Goal: Transaction & Acquisition: Purchase product/service

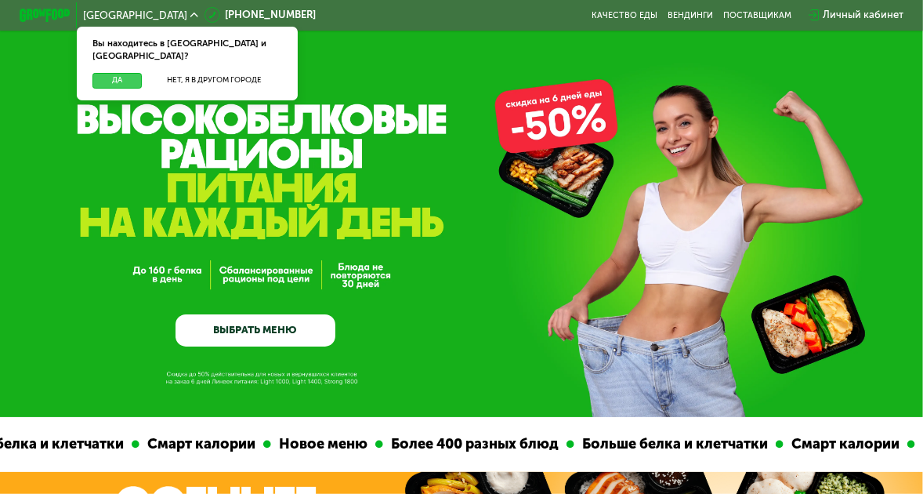
click at [112, 73] on button "Да" at bounding box center [116, 81] width 49 height 16
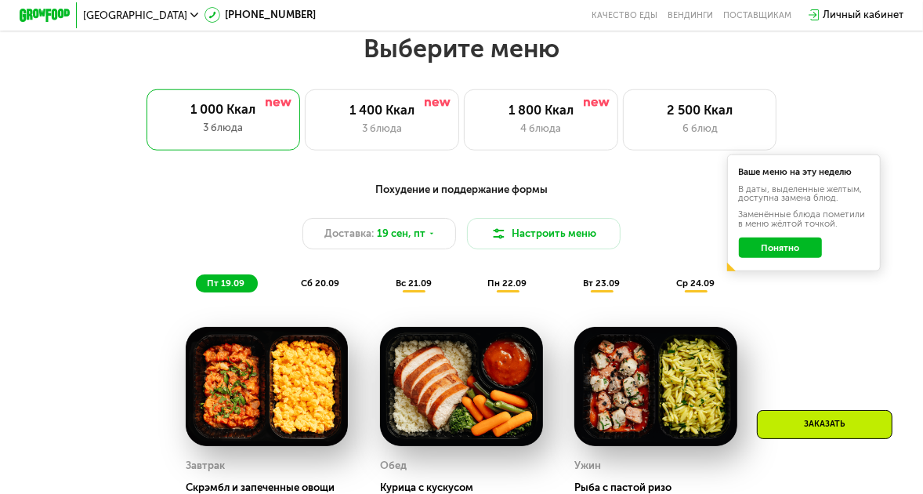
scroll to position [940, 0]
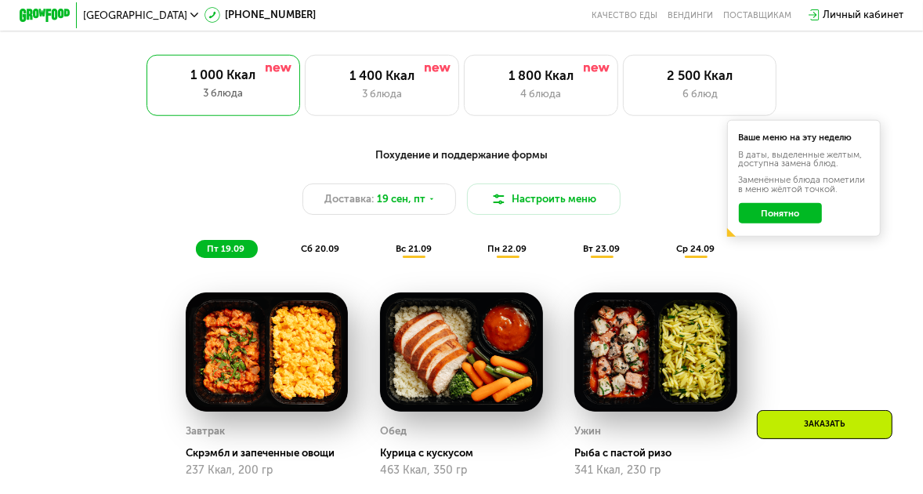
click at [776, 222] on button "Понятно" at bounding box center [780, 213] width 83 height 20
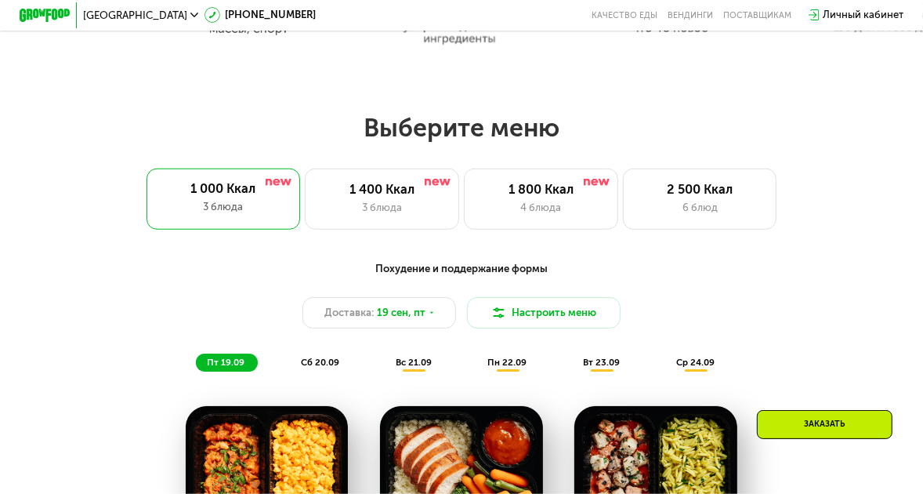
scroll to position [689, 0]
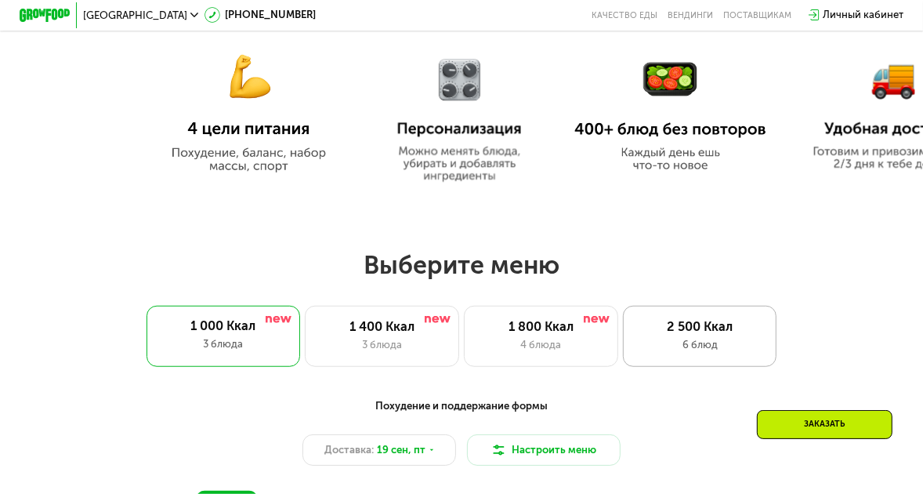
click at [702, 350] on div "6 блюд" at bounding box center [699, 345] width 127 height 16
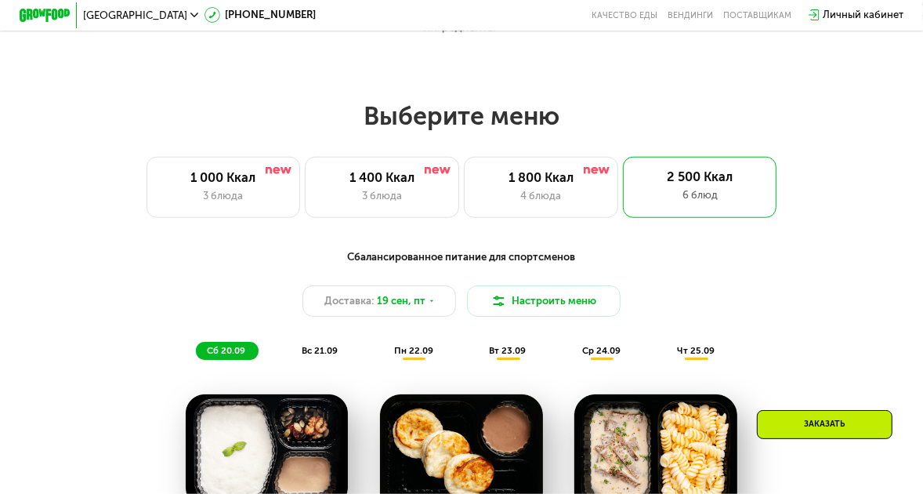
scroll to position [815, 0]
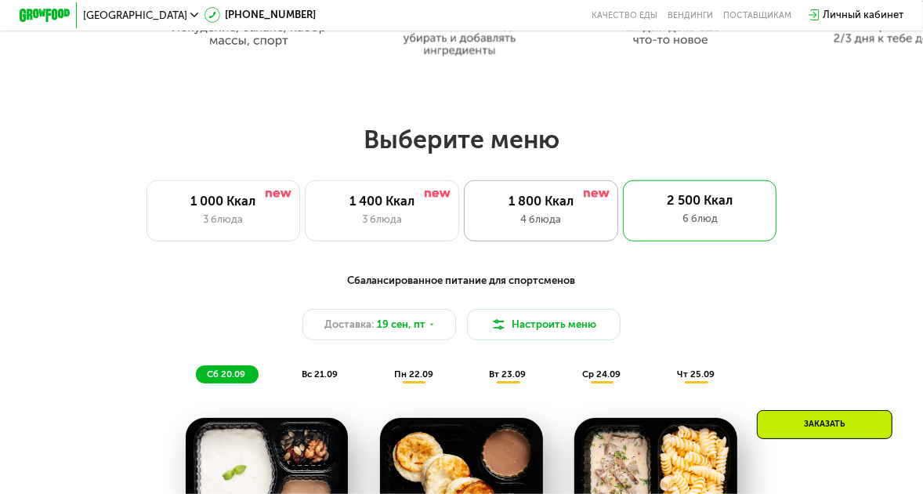
click at [582, 219] on div "4 блюда" at bounding box center [541, 220] width 127 height 16
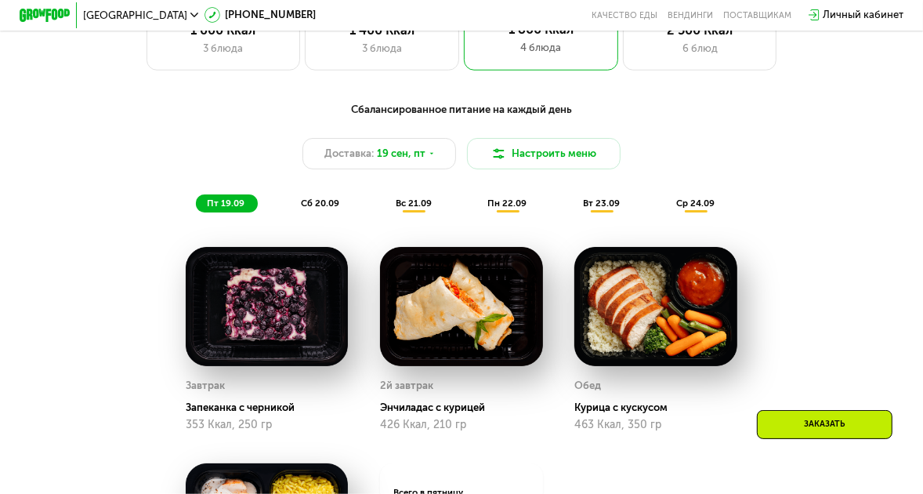
scroll to position [878, 0]
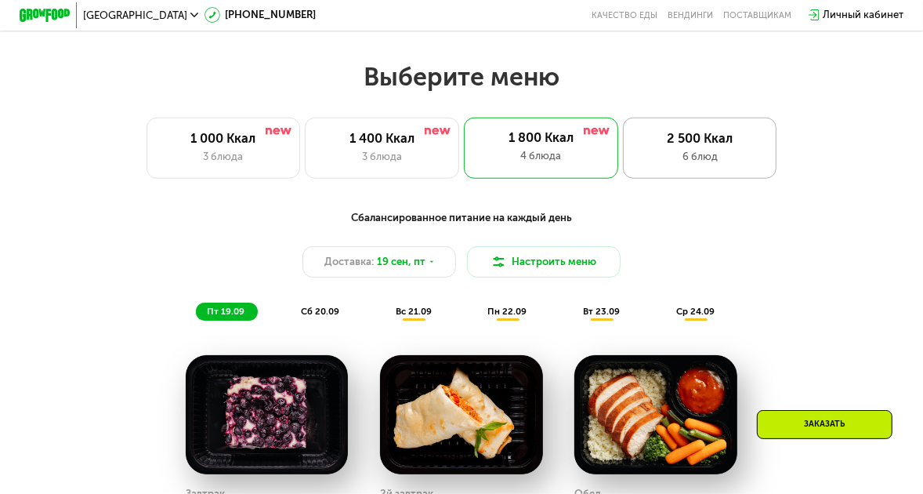
click at [708, 131] on div "2 500 Ккал 6 блюд" at bounding box center [700, 149] width 154 height 62
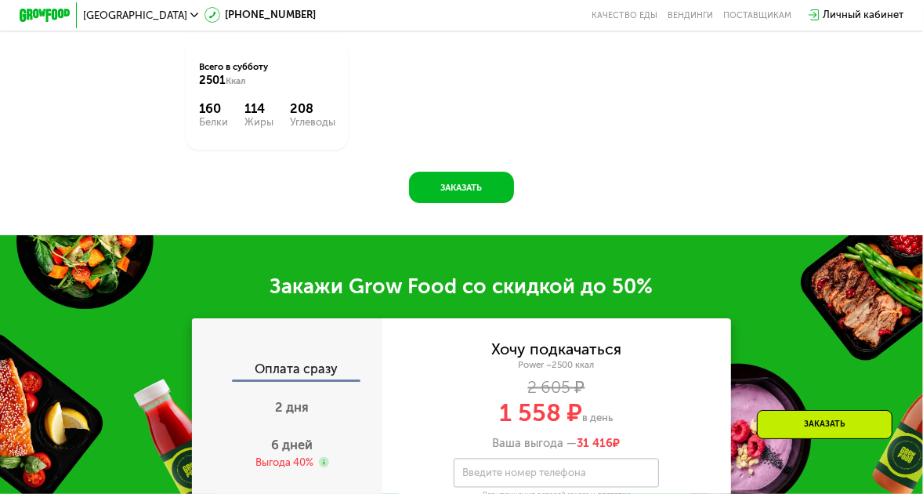
scroll to position [1567, 0]
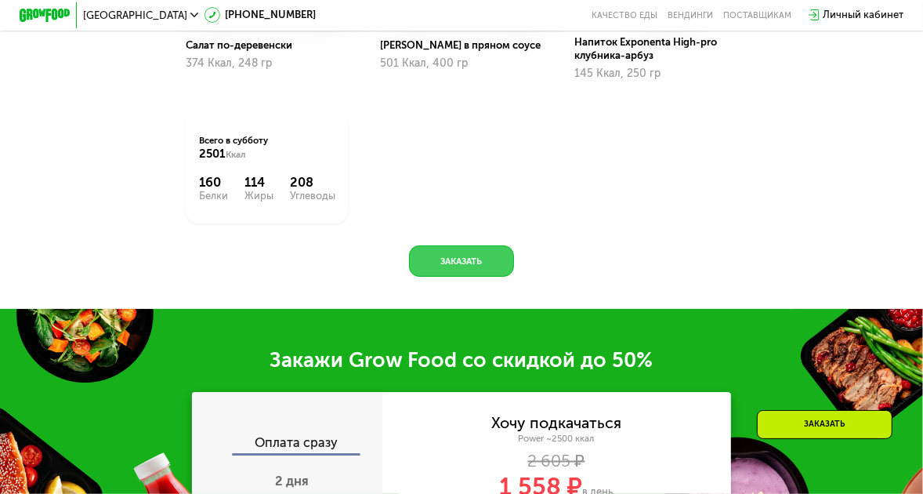
drag, startPoint x: 455, startPoint y: 272, endPoint x: 521, endPoint y: 212, distance: 89.3
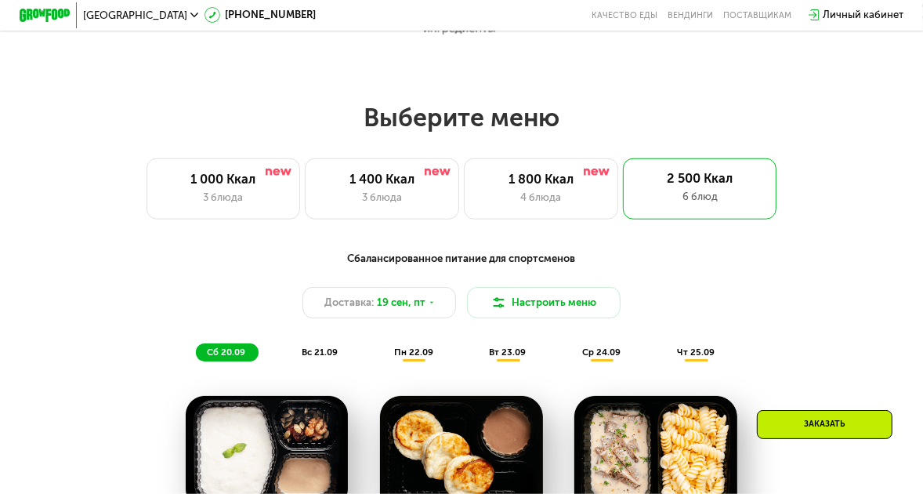
scroll to position [815, 0]
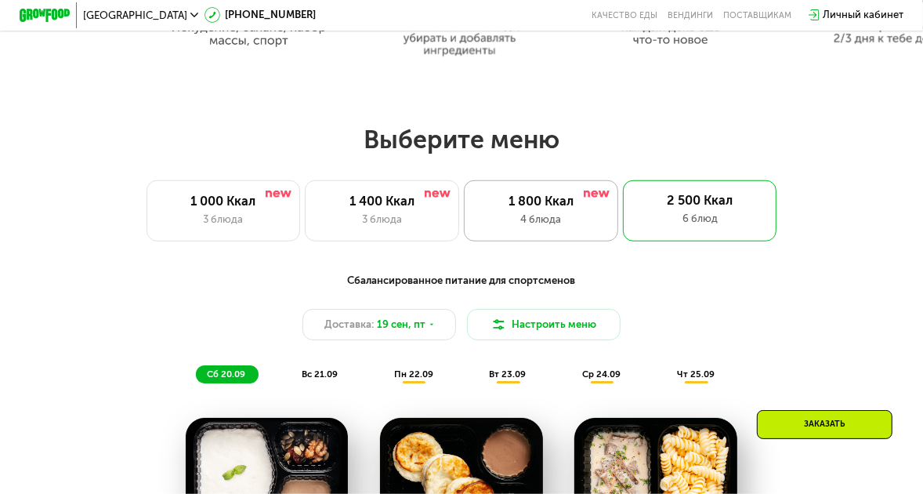
click at [545, 215] on div "1 800 Ккал 4 блюда" at bounding box center [541, 211] width 154 height 62
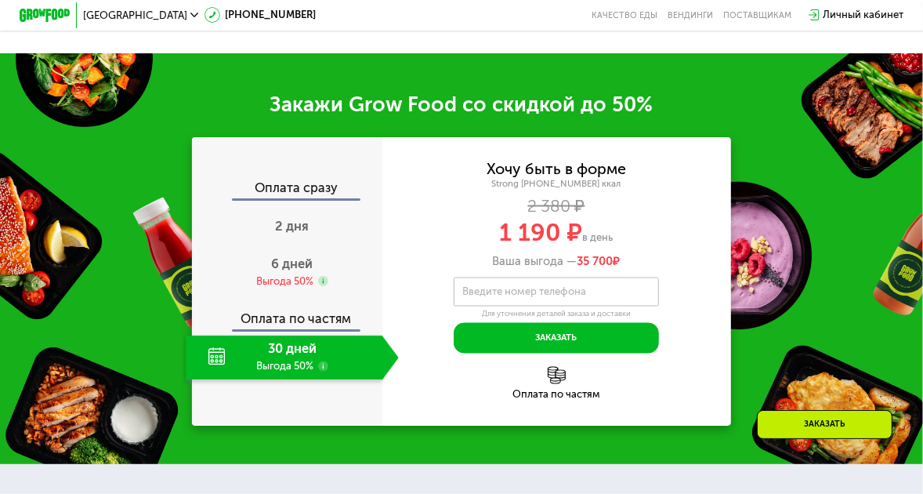
scroll to position [1692, 0]
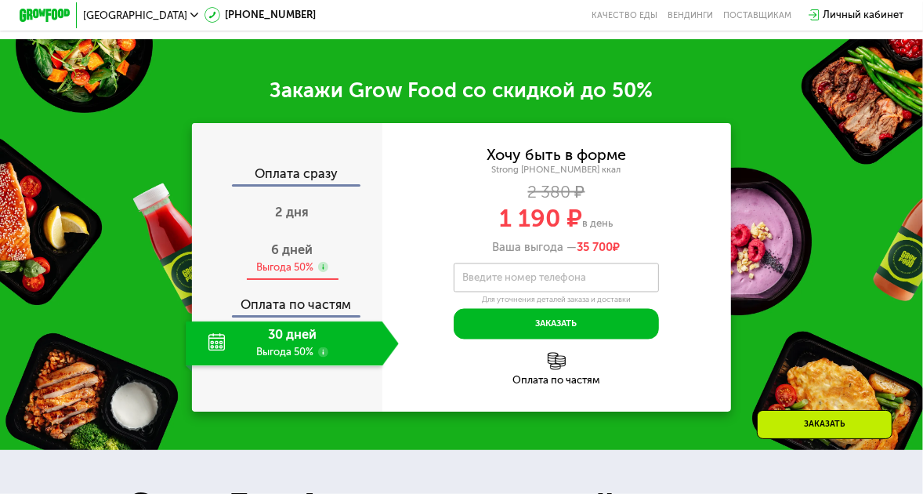
click at [291, 245] on span "6 дней" at bounding box center [293, 249] width 42 height 15
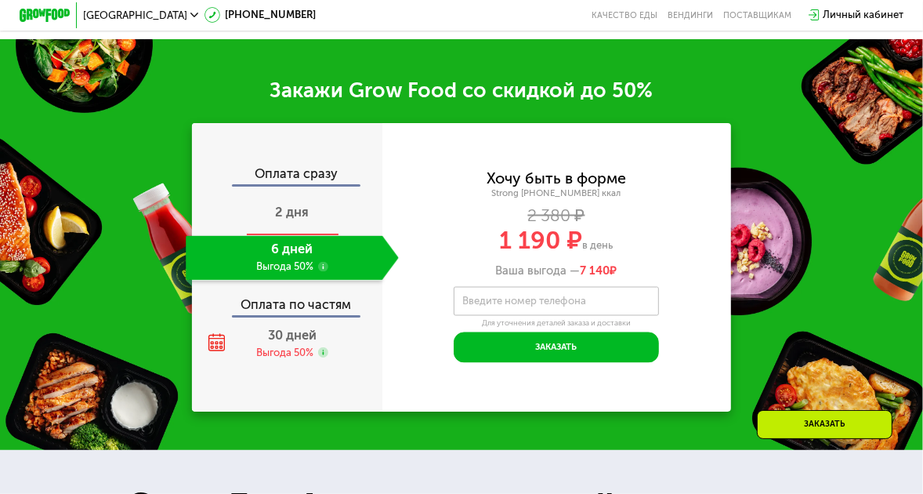
click at [265, 206] on div "2 дня" at bounding box center [292, 212] width 213 height 45
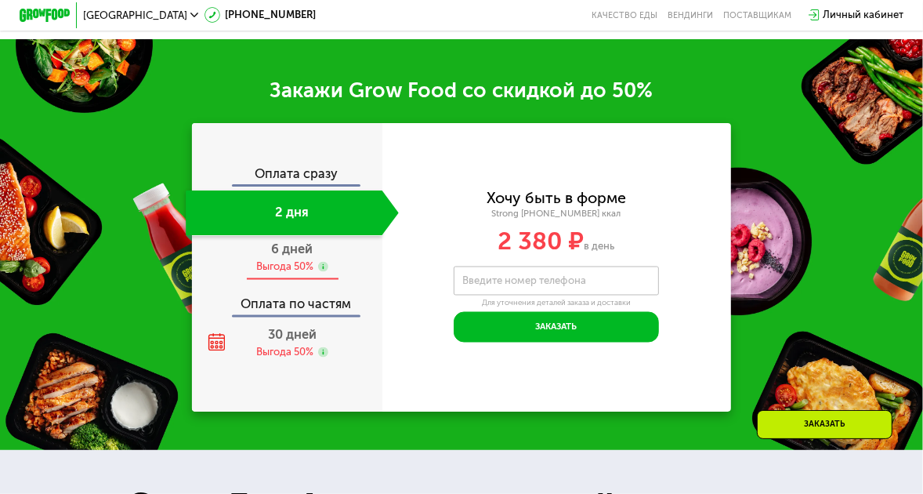
click at [282, 252] on span "6 дней" at bounding box center [293, 249] width 42 height 15
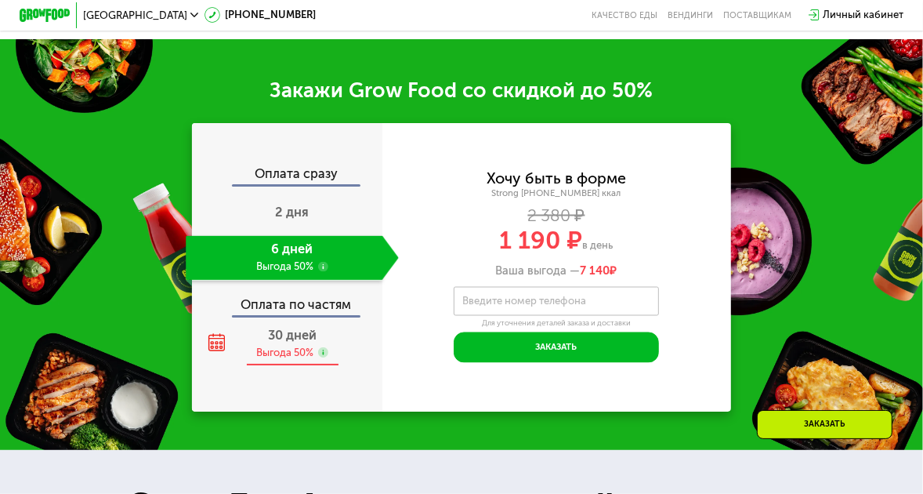
click at [270, 341] on span "30 дней" at bounding box center [292, 335] width 49 height 15
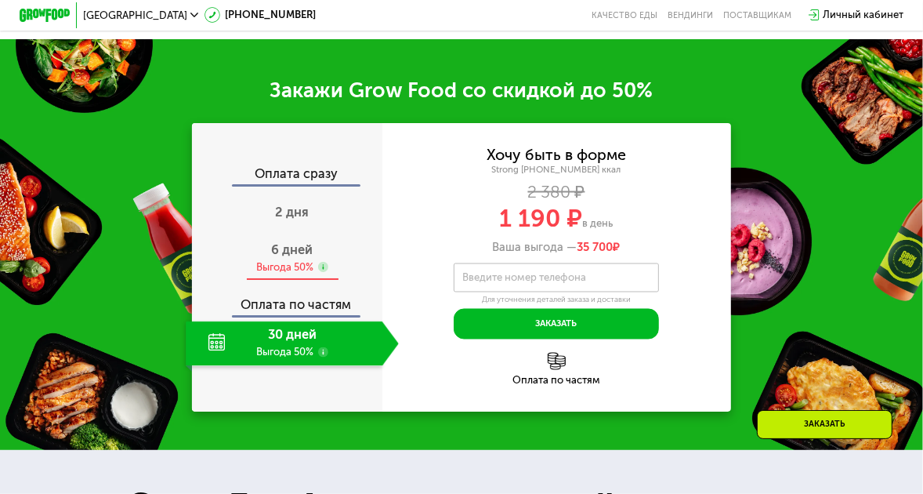
click at [290, 251] on span "6 дней" at bounding box center [293, 249] width 42 height 15
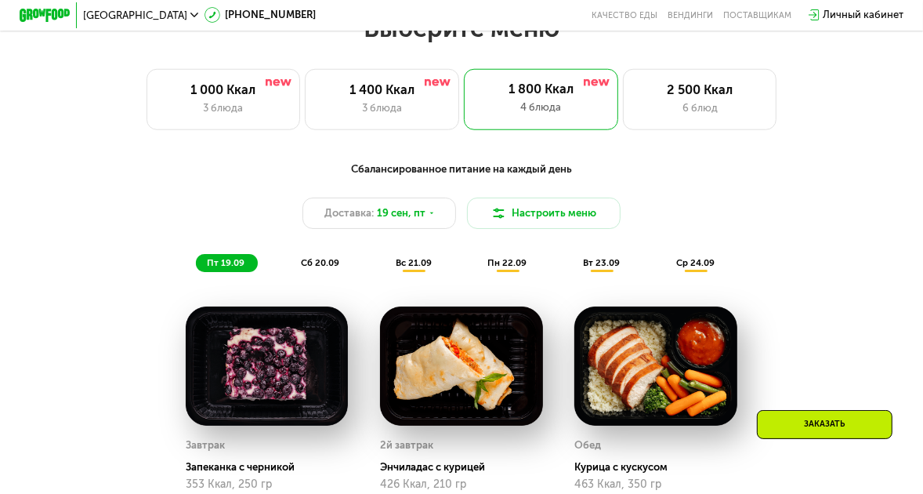
scroll to position [878, 0]
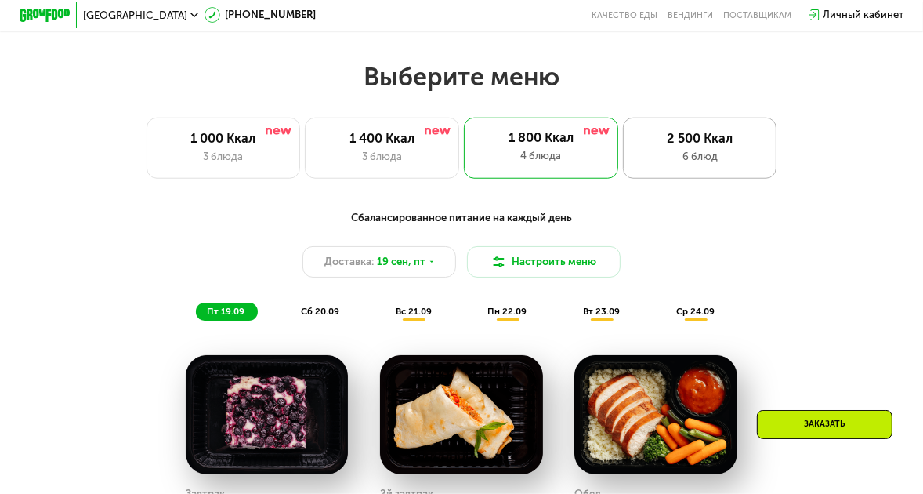
click at [698, 159] on div "6 блюд" at bounding box center [699, 157] width 127 height 16
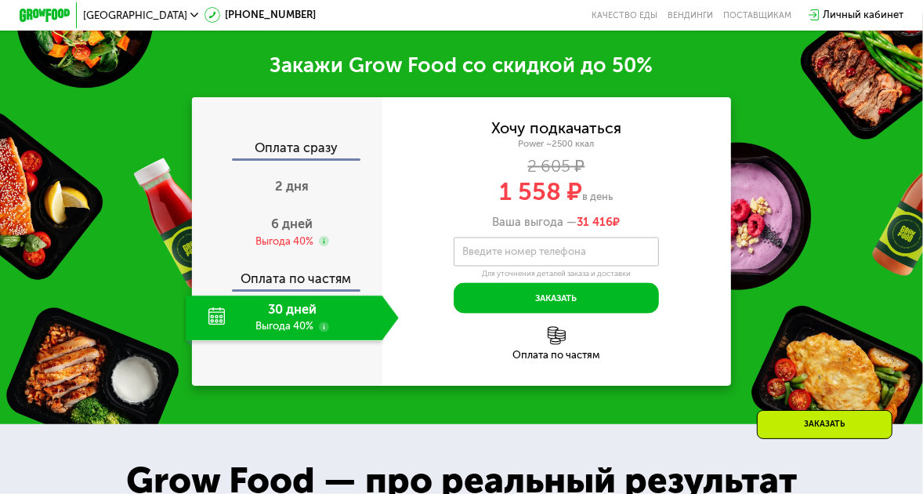
scroll to position [1880, 0]
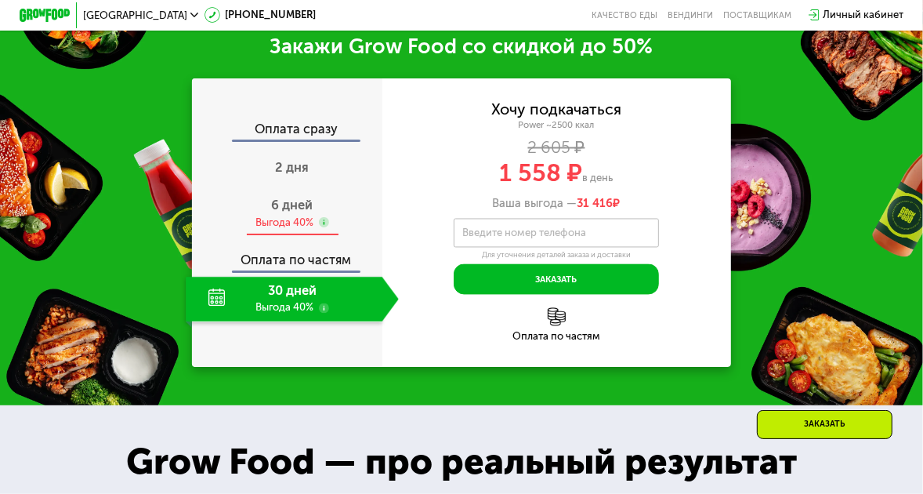
click at [281, 212] on span "6 дней" at bounding box center [293, 204] width 42 height 15
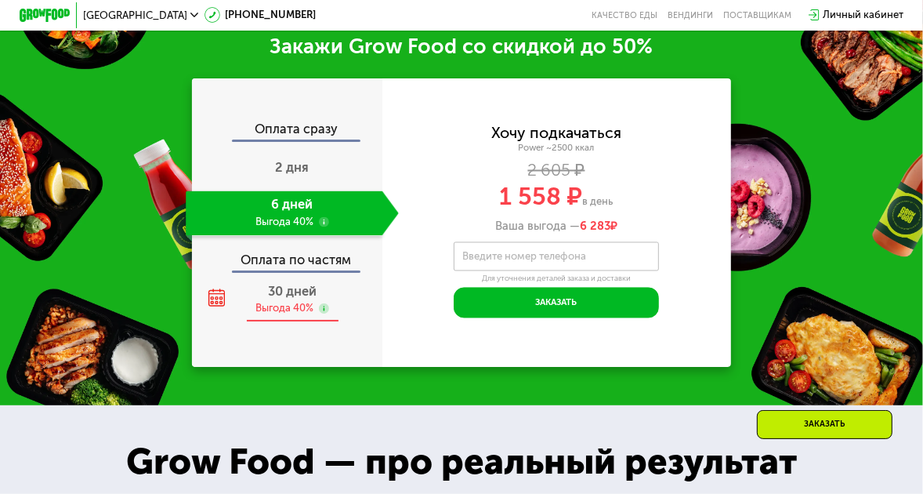
click at [280, 299] on span "30 дней" at bounding box center [292, 291] width 49 height 15
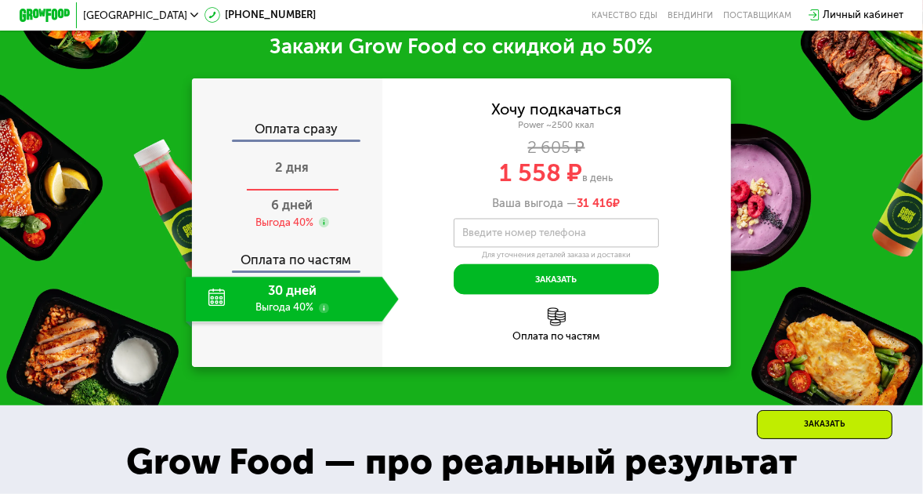
click at [298, 175] on span "2 дня" at bounding box center [293, 167] width 34 height 15
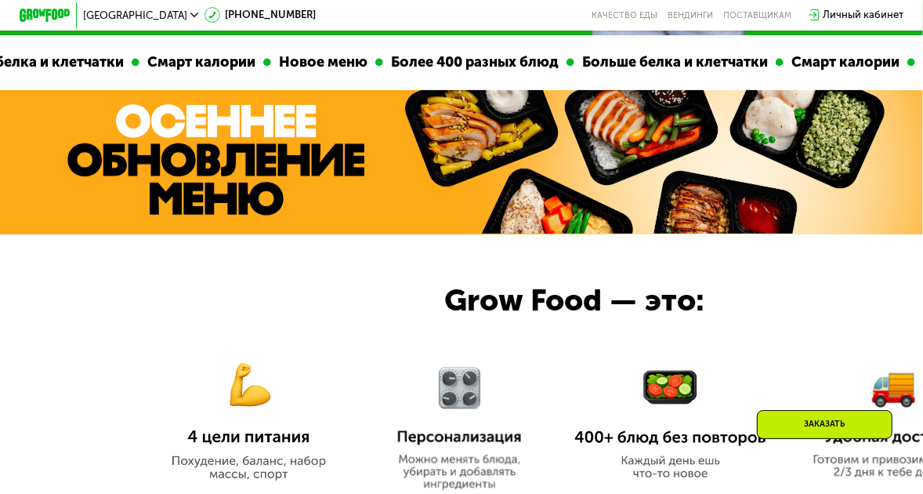
scroll to position [251, 0]
